Goal: Find specific page/section: Find specific page/section

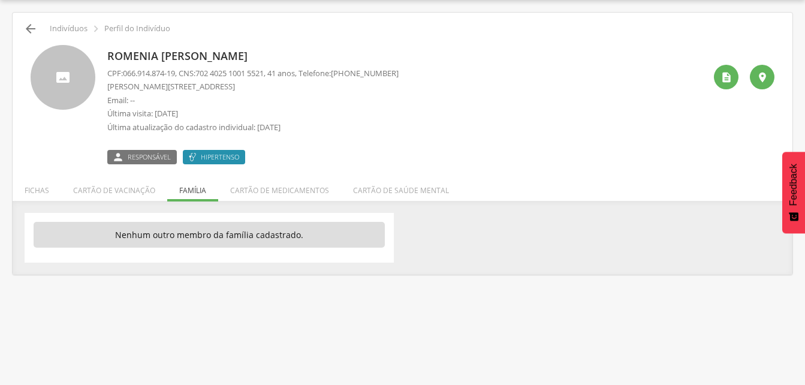
scroll to position [36, 0]
click at [29, 30] on icon "" at bounding box center [30, 29] width 14 height 14
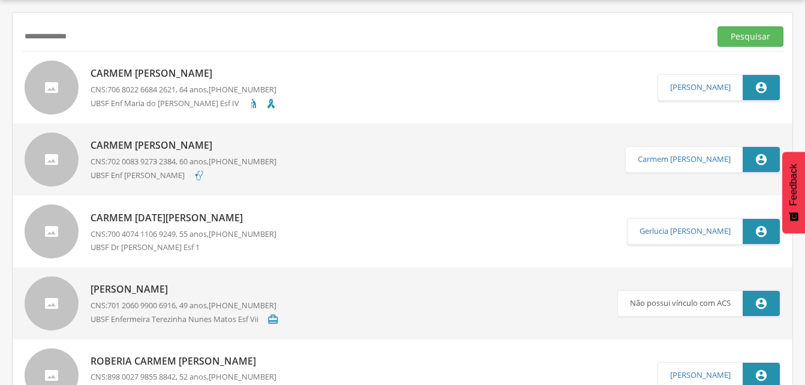
drag, startPoint x: 92, startPoint y: 36, endPoint x: 86, endPoint y: 35, distance: 6.0
click at [92, 37] on input "**********" at bounding box center [364, 36] width 684 height 20
type input "*"
click at [23, 31] on input "text" at bounding box center [364, 36] width 684 height 20
click at [25, 32] on input "text" at bounding box center [364, 36] width 684 height 20
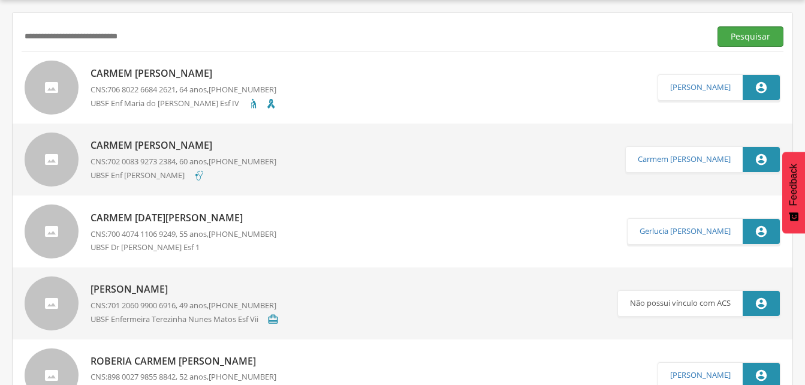
type input "**********"
click at [743, 32] on button "Pesquisar" at bounding box center [750, 36] width 66 height 20
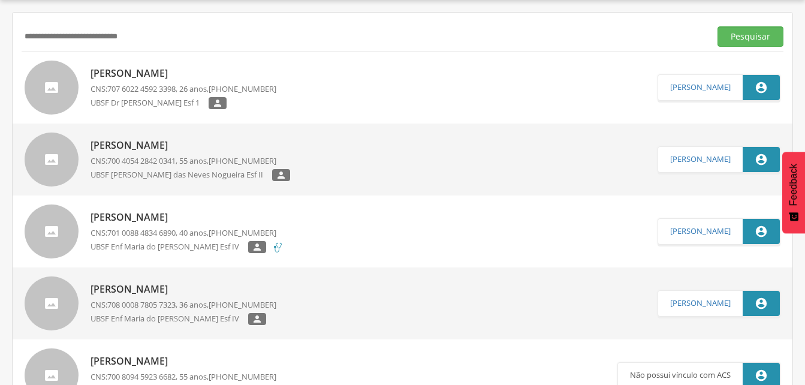
click at [169, 74] on p "[PERSON_NAME]" at bounding box center [183, 73] width 186 height 14
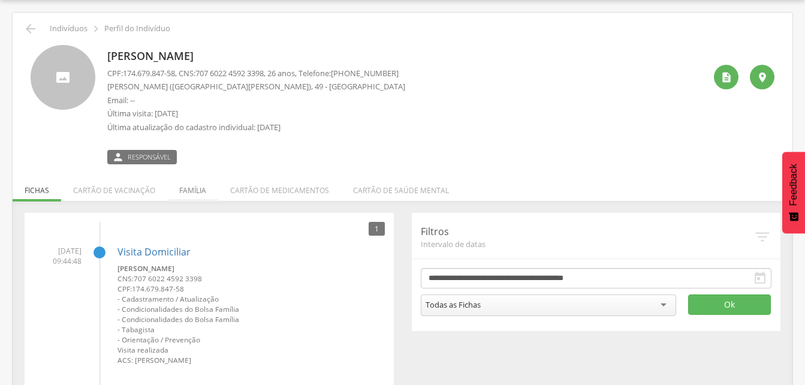
click at [183, 191] on li "Família" at bounding box center [192, 187] width 51 height 28
